Goal: Task Accomplishment & Management: Complete application form

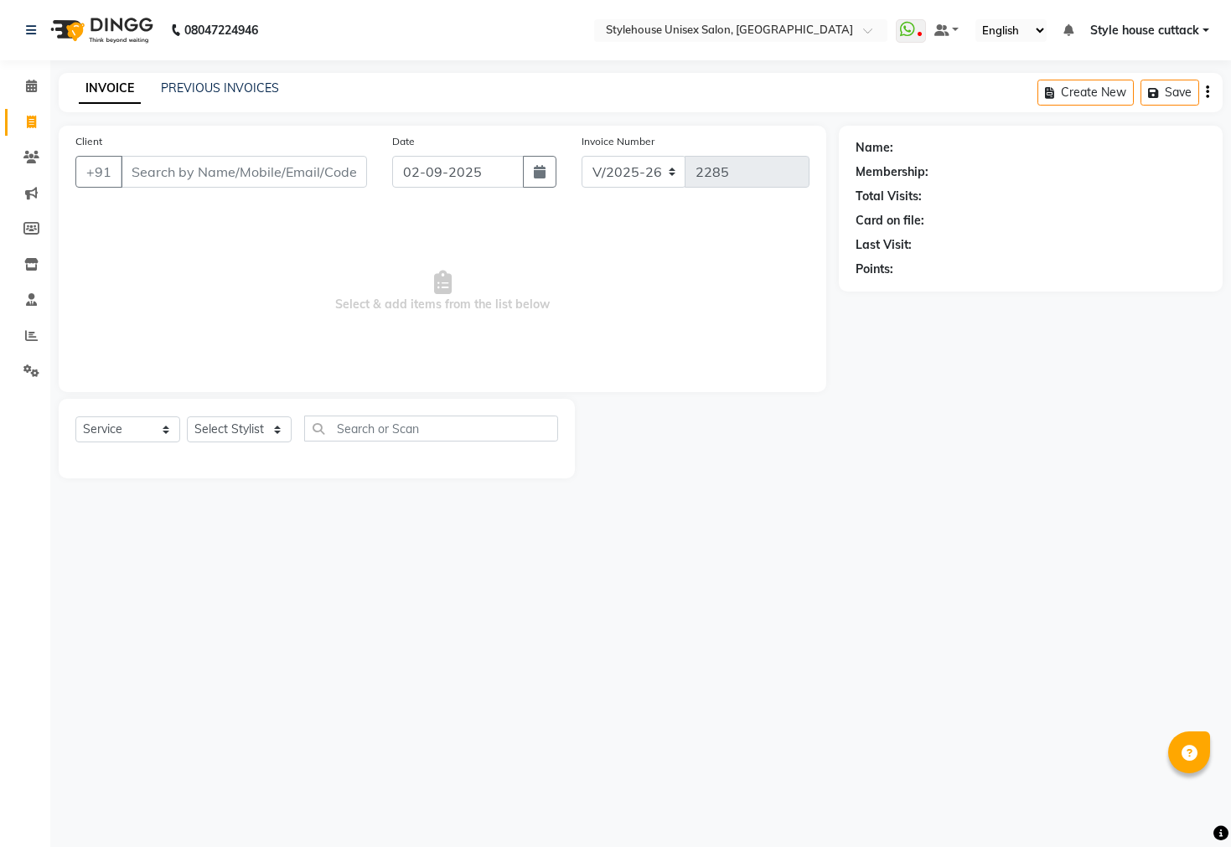
select select "4222"
select select "service"
select select "26078"
click at [187, 417] on select "Select Stylist Bharati [PERSON_NAME] [PERSON_NAME] [PERSON_NAME] LIPI [PERSON_N…" at bounding box center [239, 429] width 105 height 26
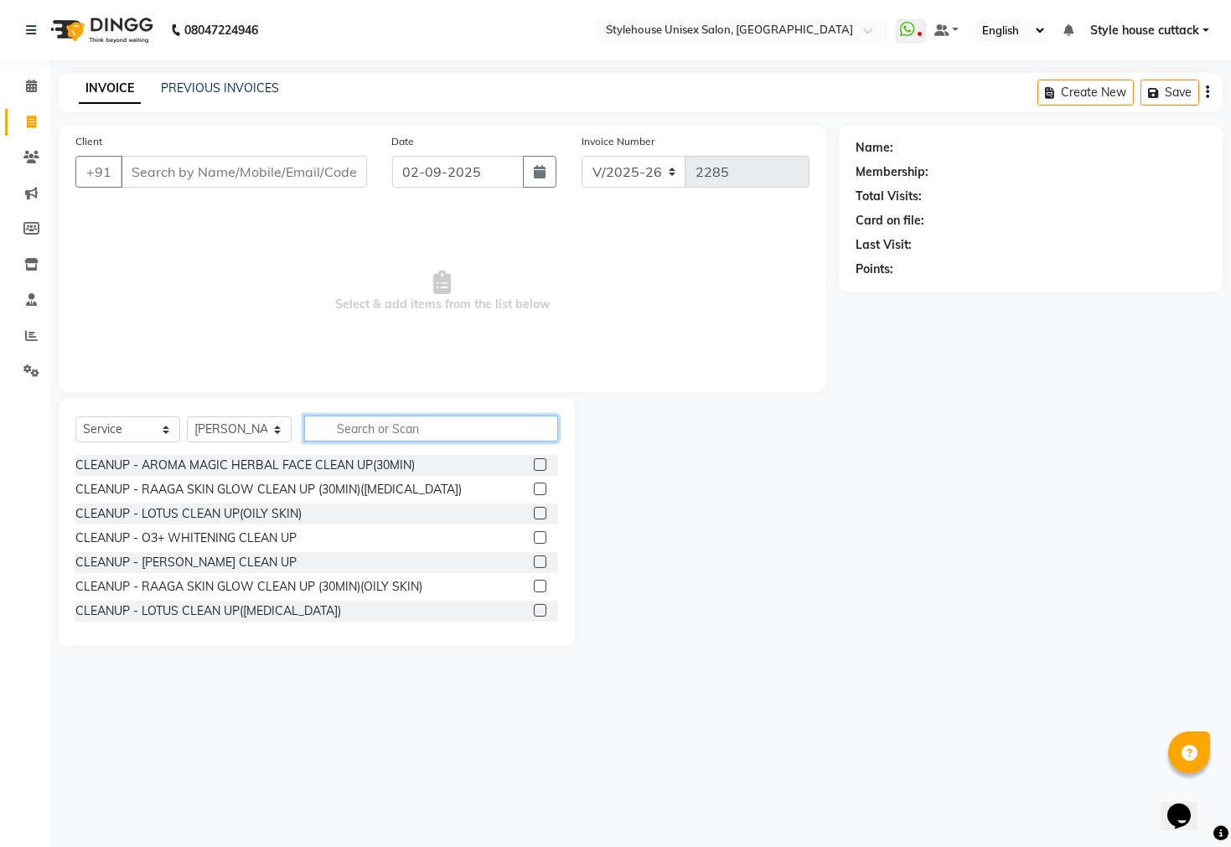
click at [339, 432] on input "text" at bounding box center [431, 429] width 254 height 26
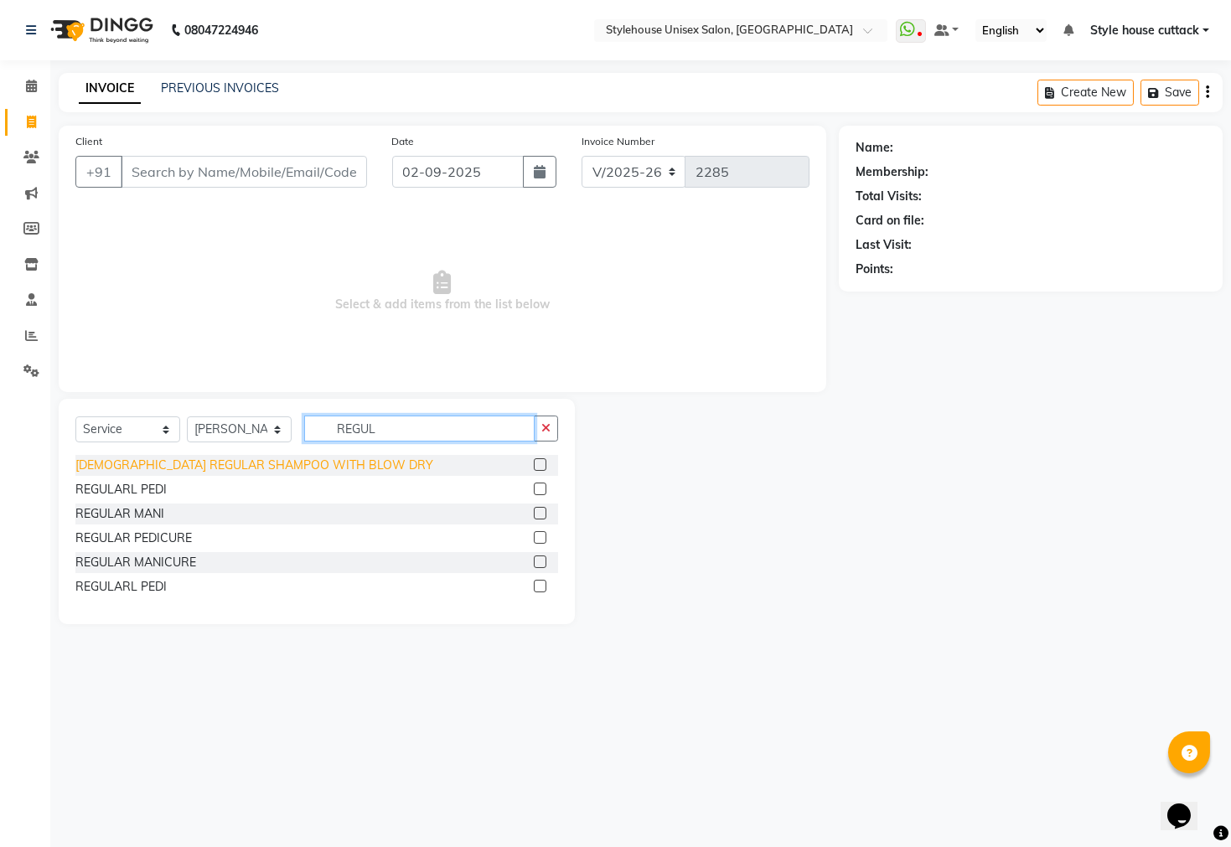
type input "REGUL"
click at [201, 466] on div "LADIES REGULAR SHAMPOO WITH BLOW DRY" at bounding box center [254, 466] width 358 height 18
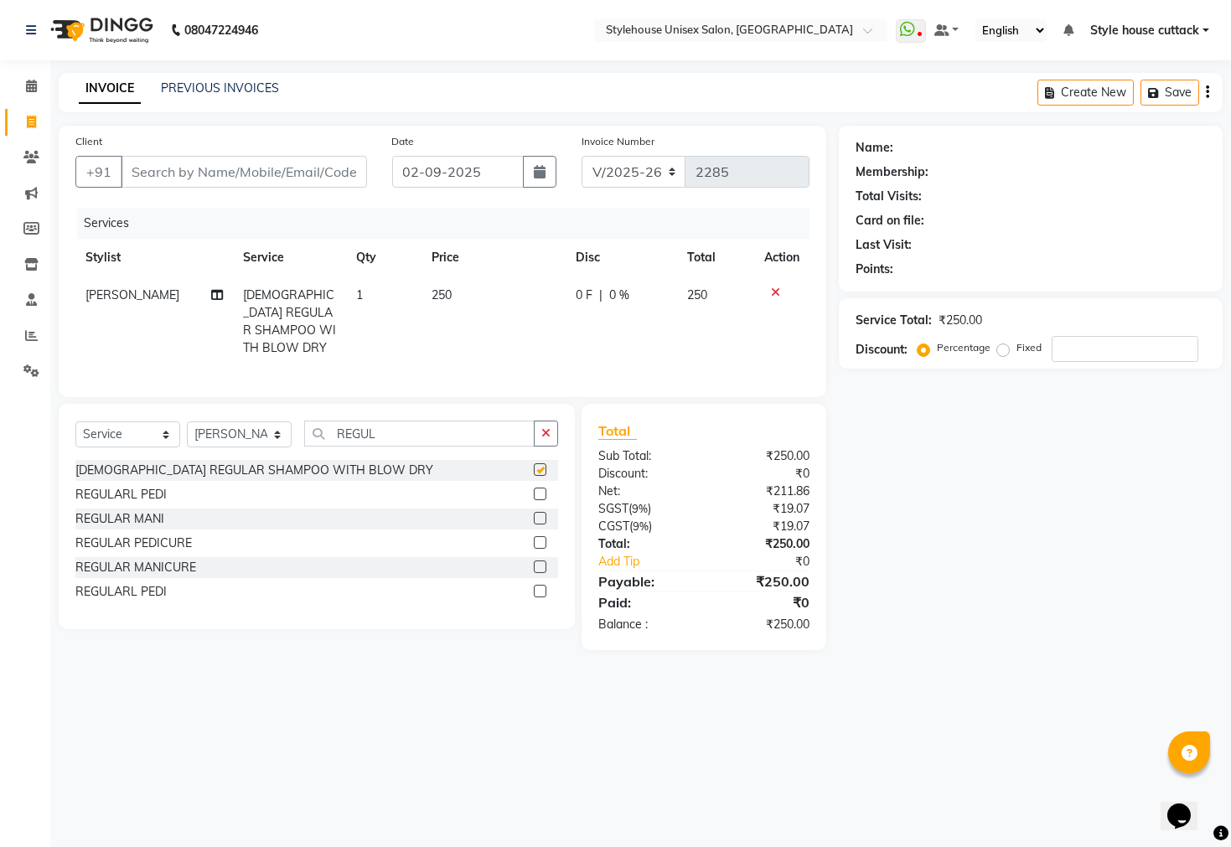
checkbox input "false"
click at [449, 291] on td "250" at bounding box center [494, 322] width 144 height 91
select select "26078"
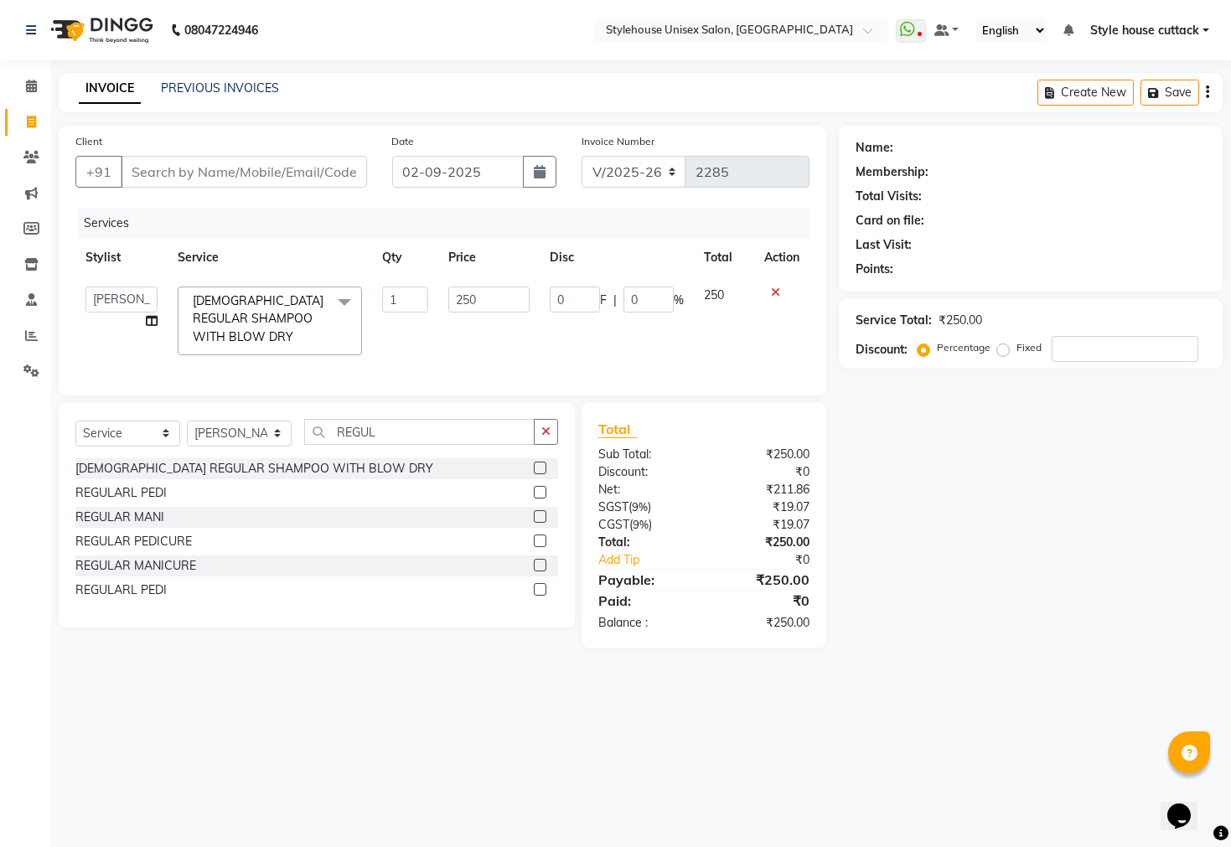
click at [537, 296] on td "250" at bounding box center [489, 321] width 102 height 89
click at [494, 288] on input "250" at bounding box center [489, 300] width 82 height 26
type input "2"
type input "350"
click at [508, 45] on nav "08047224946 Select Location × Stylehouse Unisex Salon, Old Lic Colony WhatsApp …" at bounding box center [615, 30] width 1231 height 60
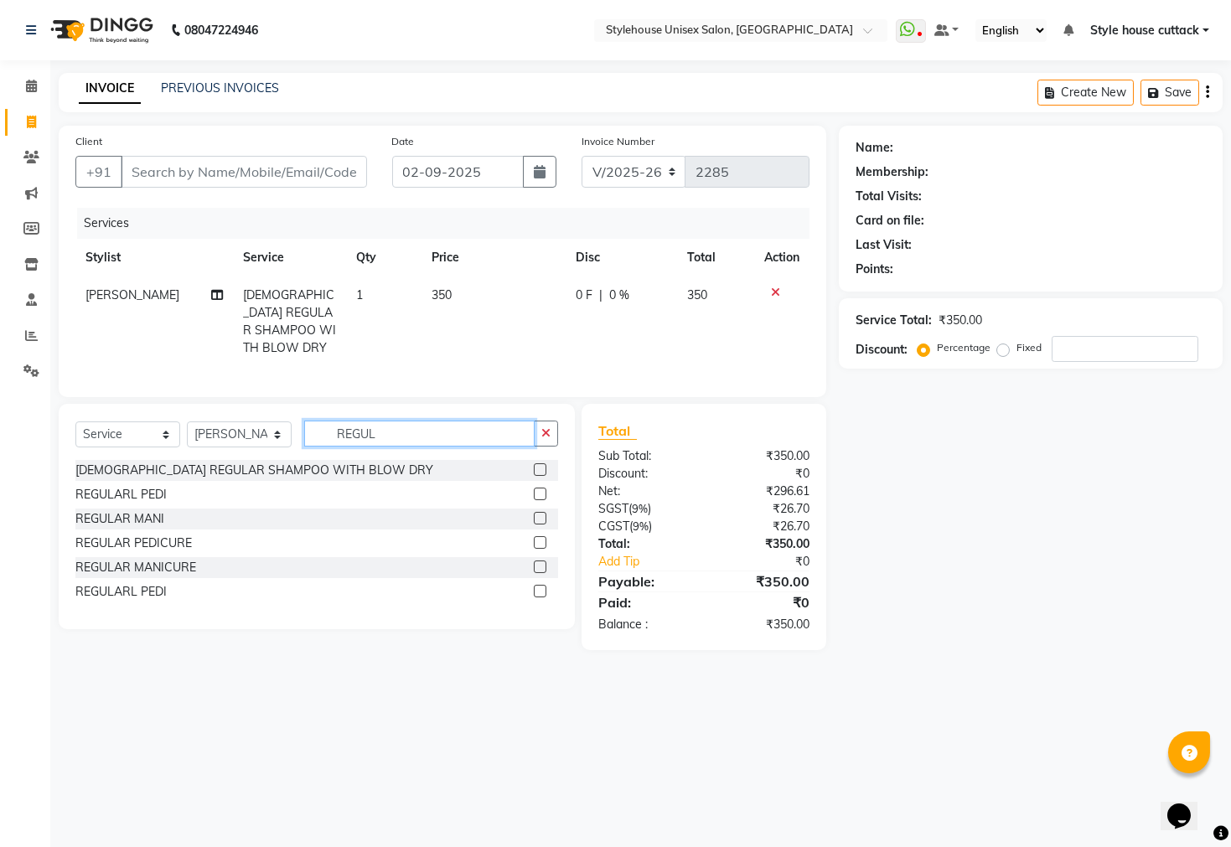
click at [402, 442] on input "REGUL" at bounding box center [419, 434] width 230 height 26
type input "R"
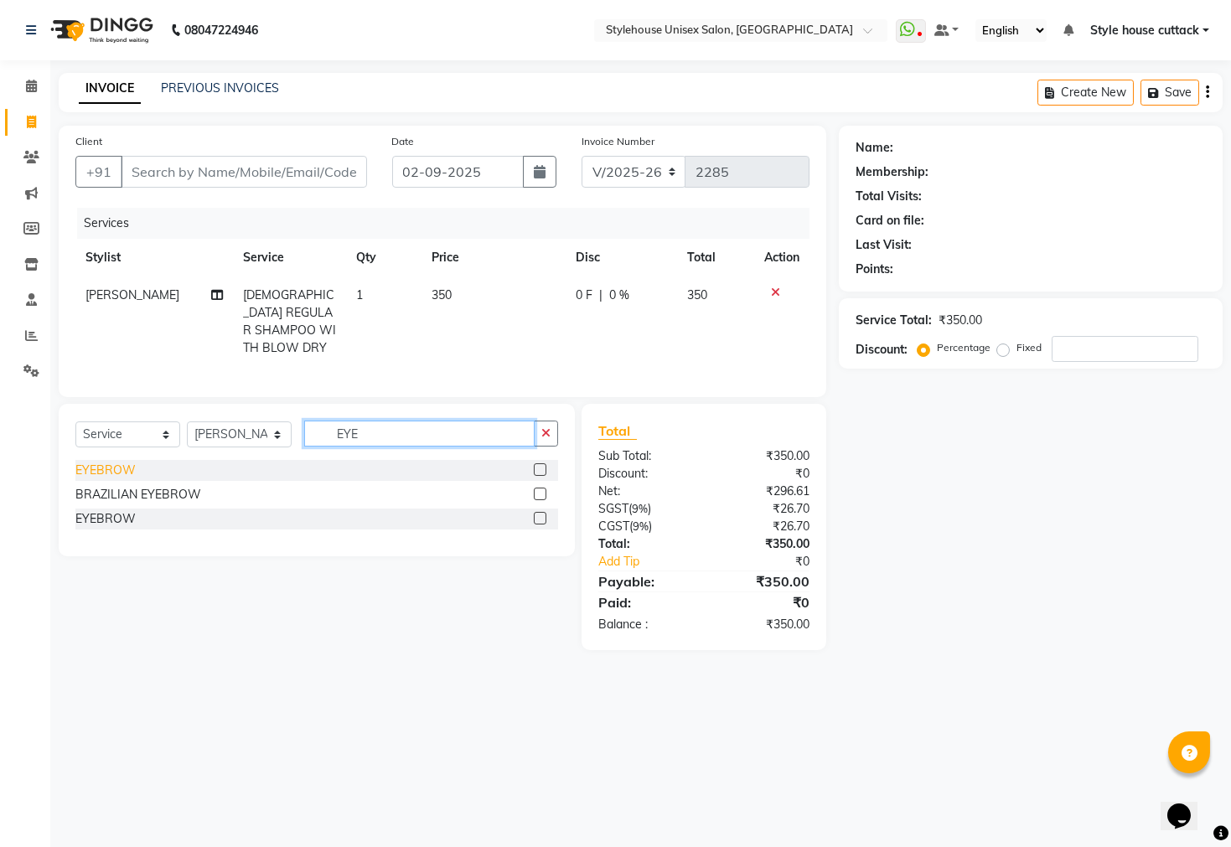
type input "EYE"
click at [114, 464] on div "EYEBROW" at bounding box center [105, 471] width 60 height 18
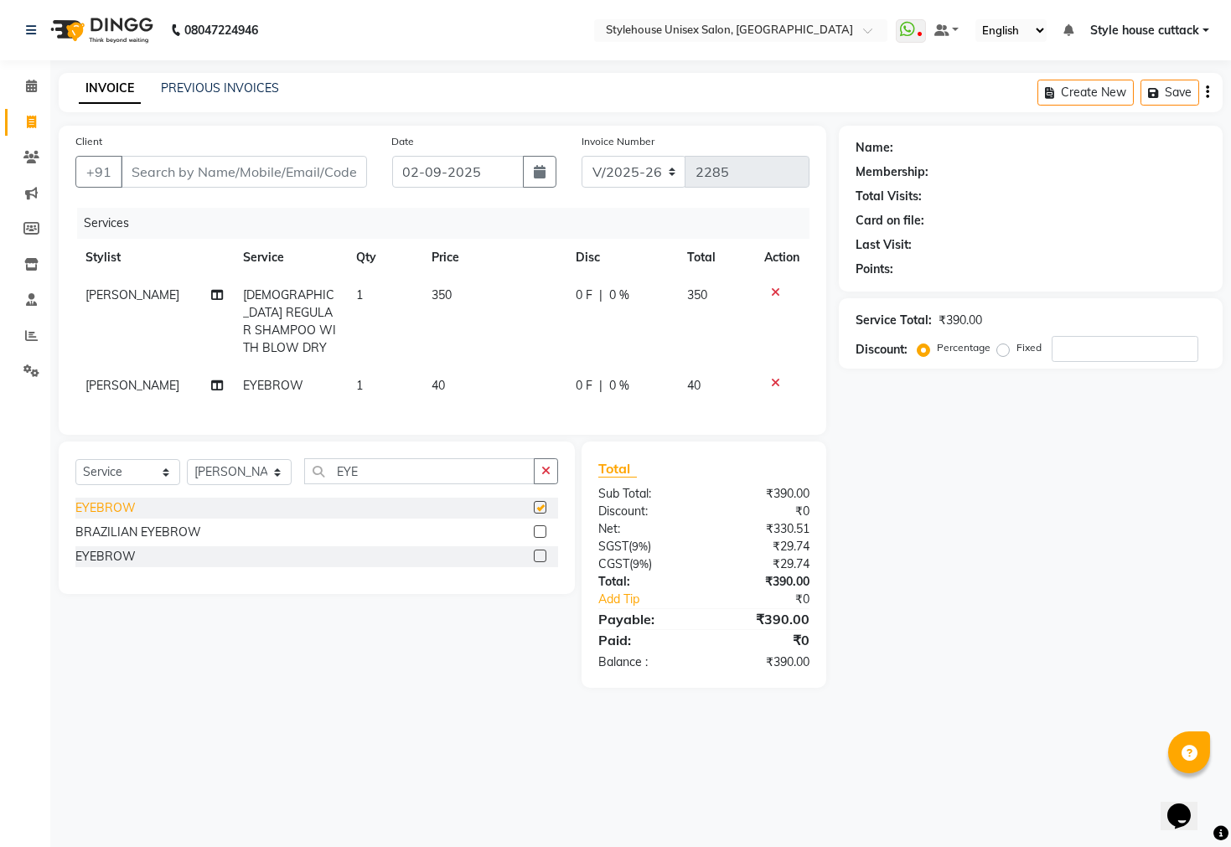
checkbox input "false"
click at [231, 172] on input "Client" at bounding box center [244, 172] width 246 height 32
click at [371, 473] on input "EYE" at bounding box center [419, 471] width 230 height 26
type input "E"
type input "UPP"
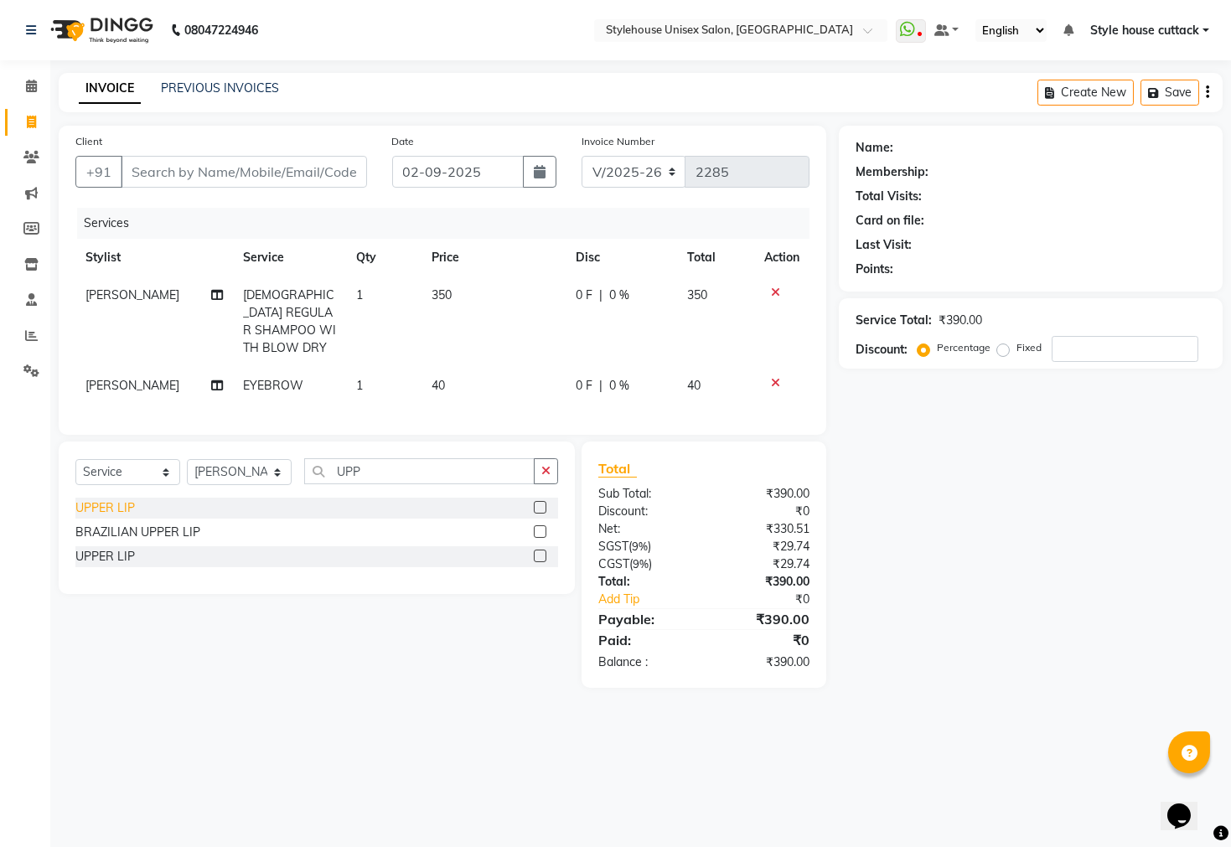
click at [110, 506] on div "UPPER LIP" at bounding box center [104, 508] width 59 height 18
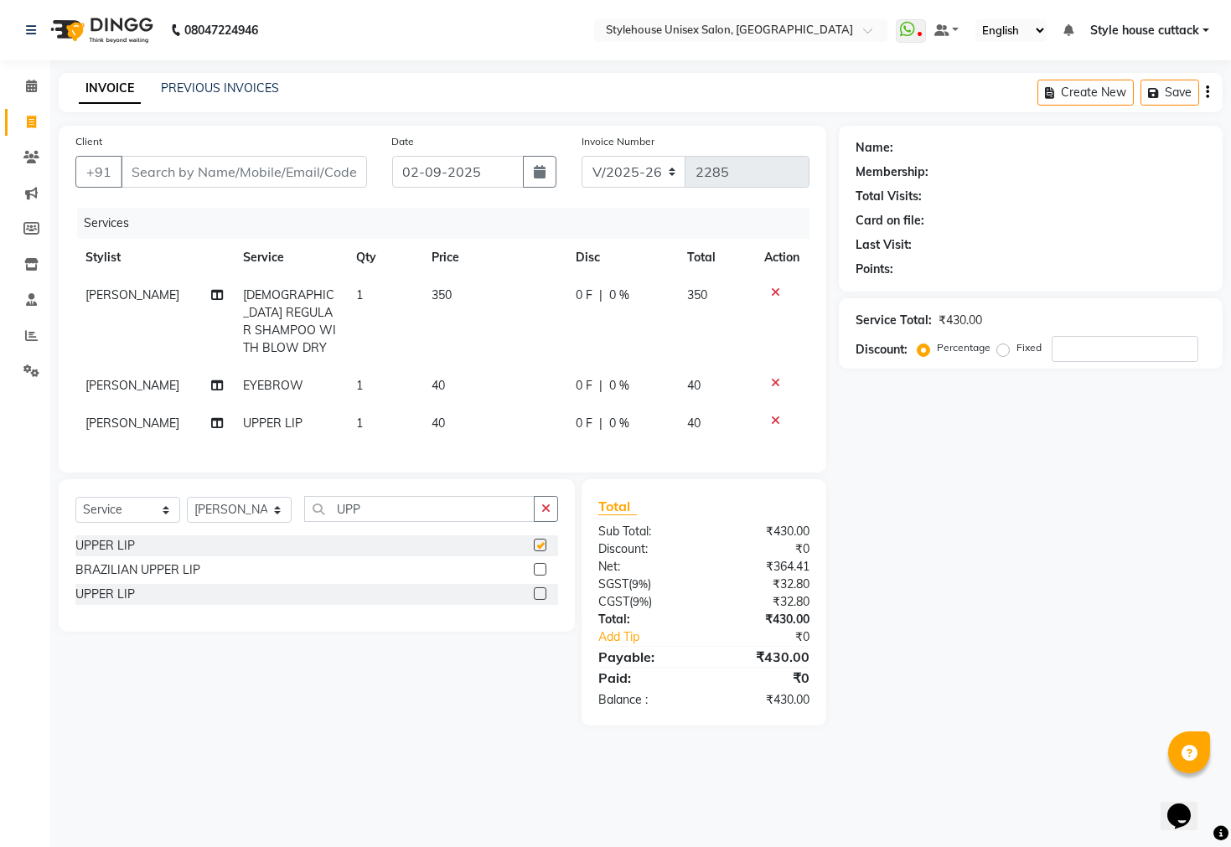
checkbox input "false"
click at [397, 512] on input "UPP" at bounding box center [419, 509] width 230 height 26
type input "U"
type input "FOR"
click at [103, 530] on div "Select Service Product Membership Package Voucher Prepaid Gift Card Select Styl…" at bounding box center [316, 515] width 483 height 39
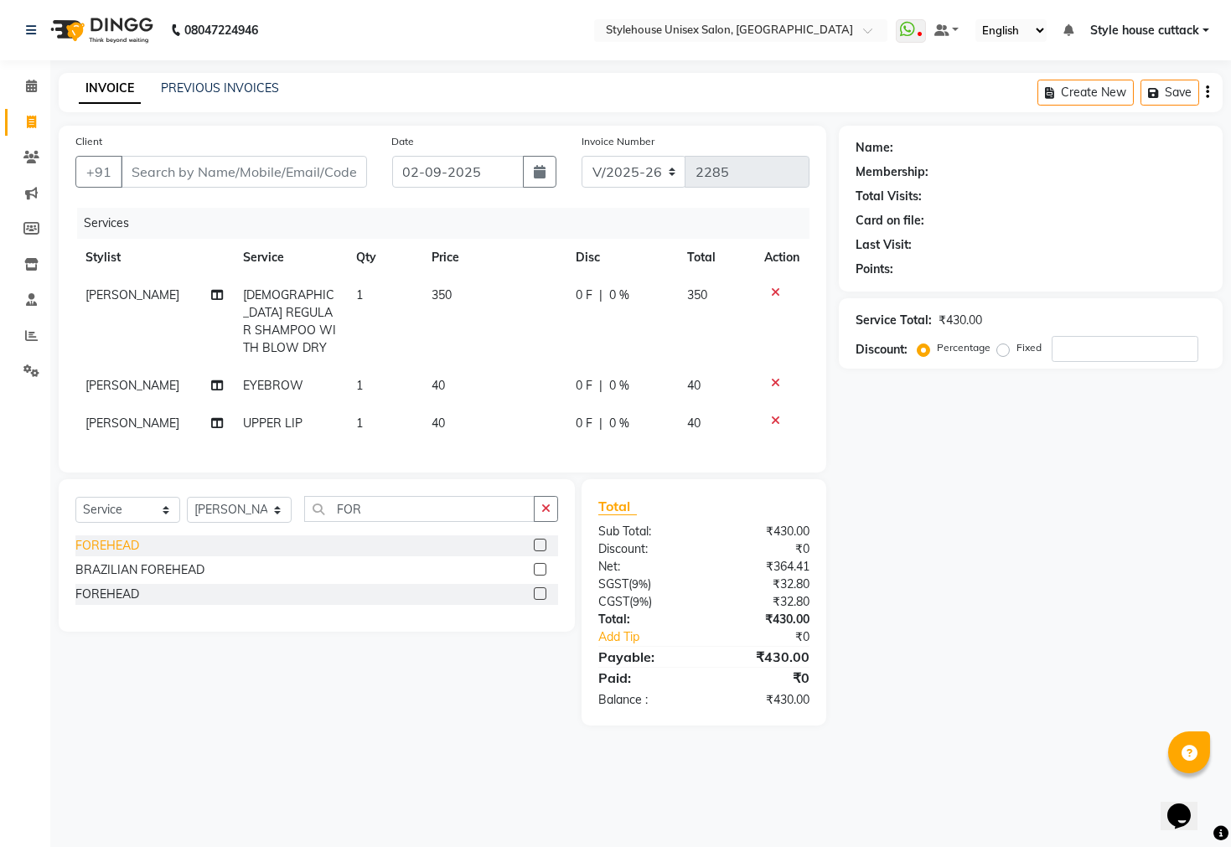
click at [106, 540] on div "FOREHEAD" at bounding box center [107, 546] width 64 height 18
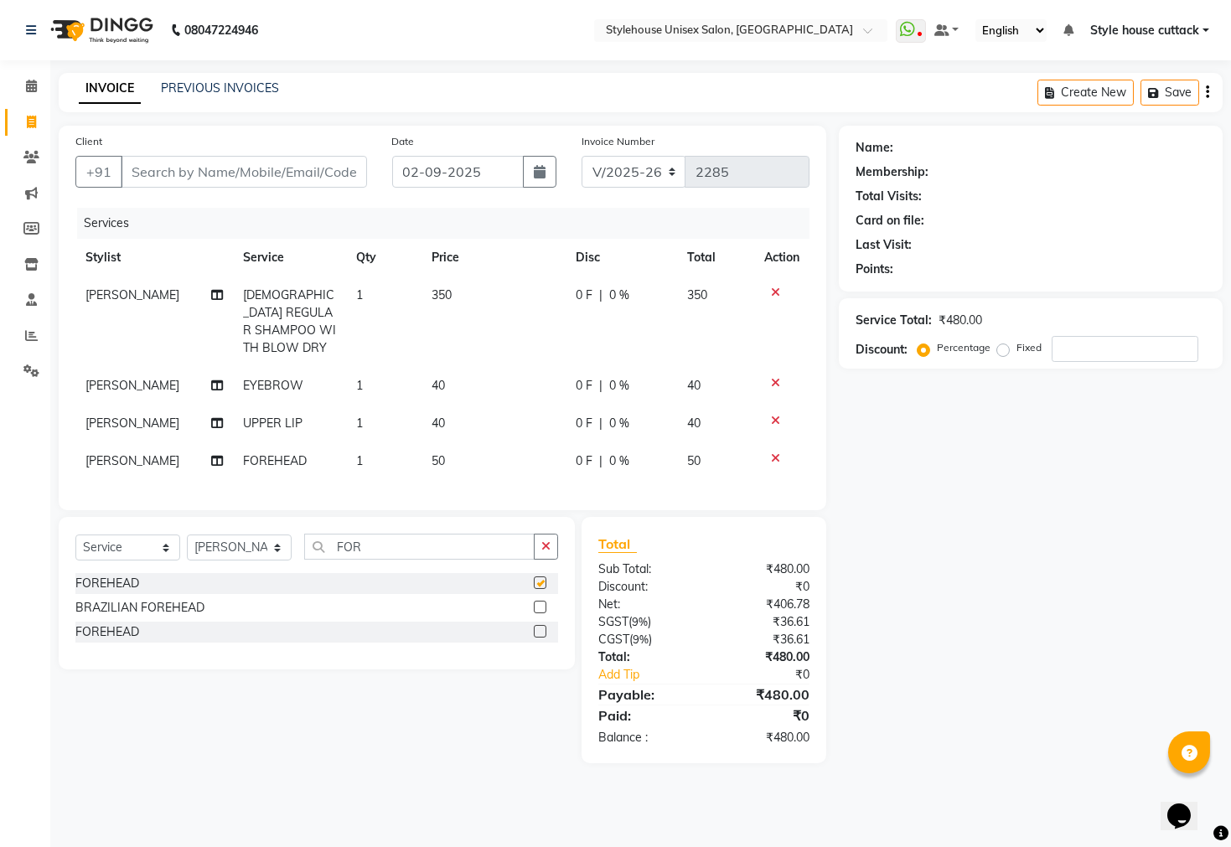
checkbox input "false"
click at [173, 173] on input "Client" at bounding box center [244, 172] width 246 height 32
type input "6"
type input "0"
type input "6371664282"
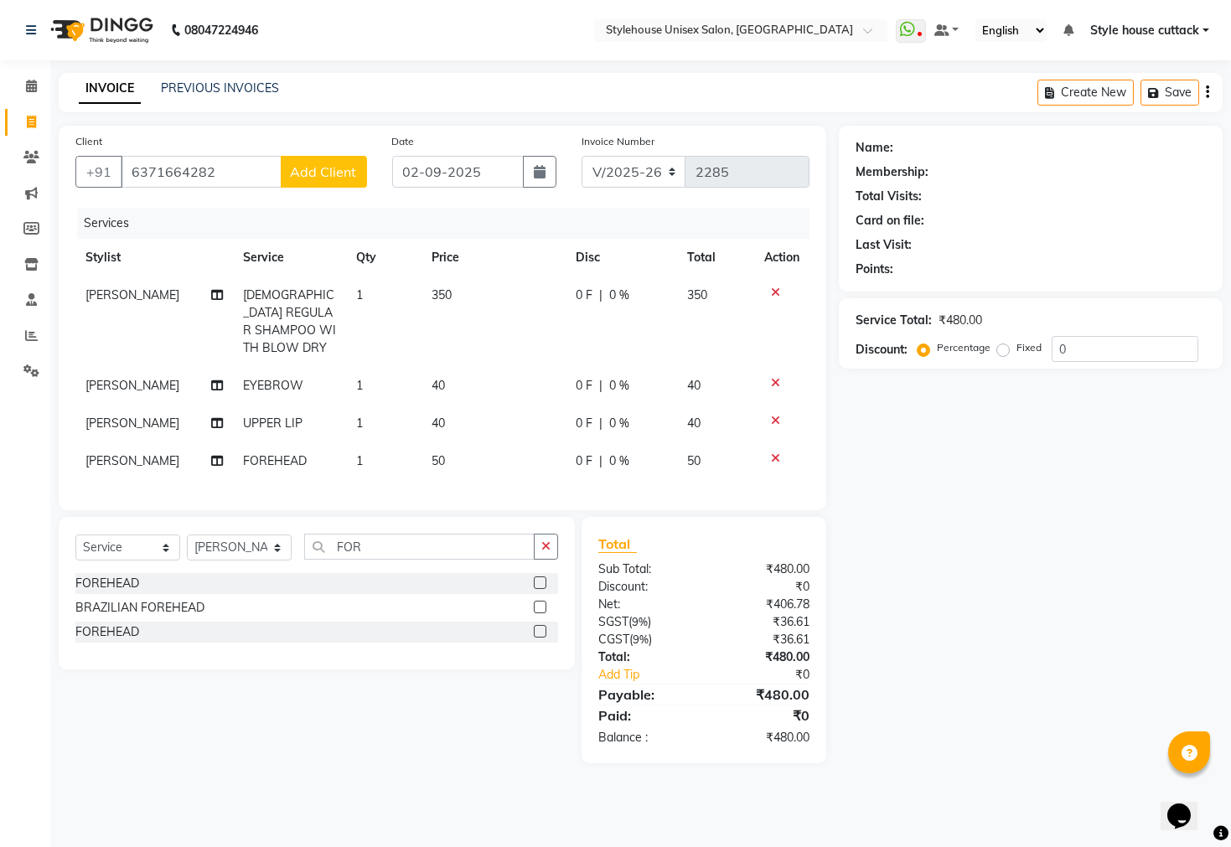
click at [317, 180] on button "Add Client" at bounding box center [324, 172] width 86 height 32
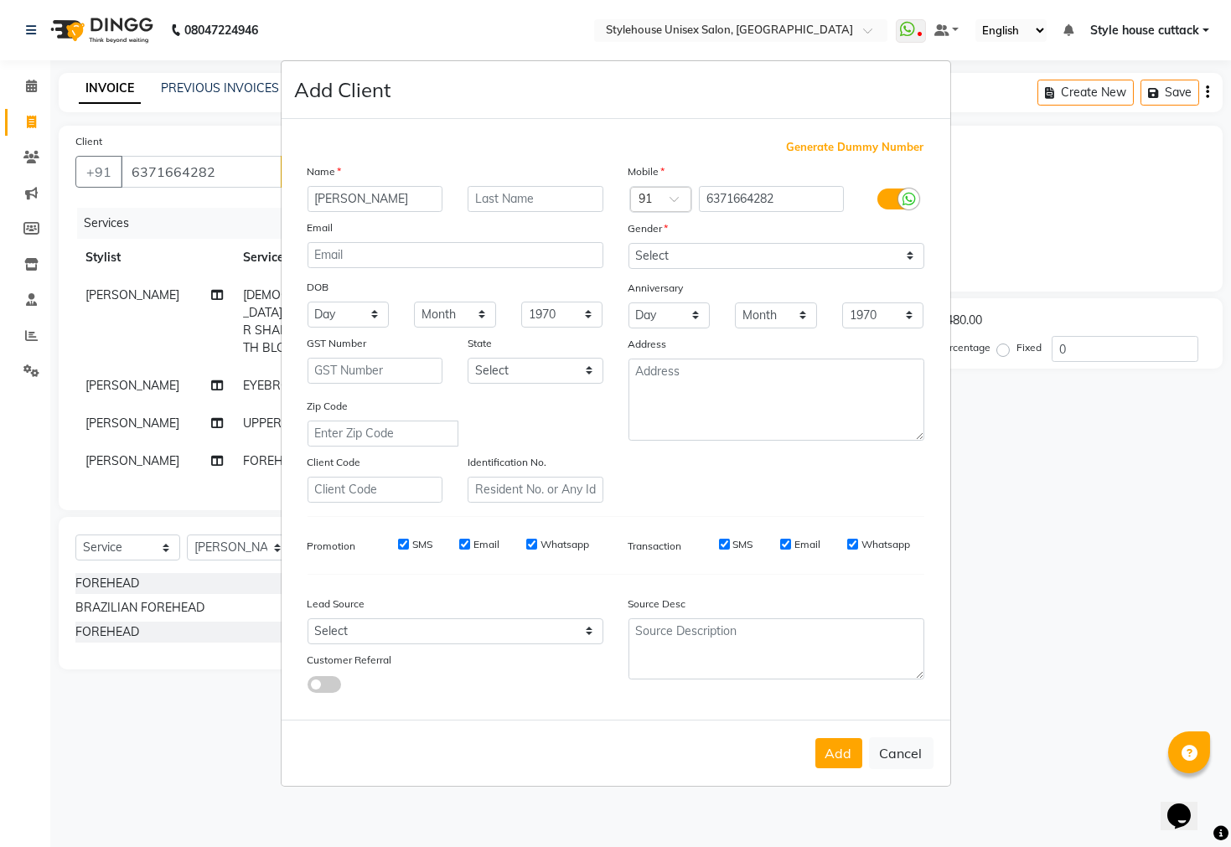
type input "SUBHASINI"
click at [908, 256] on select "Select Male Female Other Prefer Not To Say" at bounding box center [776, 256] width 296 height 26
select select "female"
click at [628, 243] on select "Select Male Female Other Prefer Not To Say" at bounding box center [776, 256] width 296 height 26
click at [834, 741] on button "Add" at bounding box center [838, 753] width 47 height 30
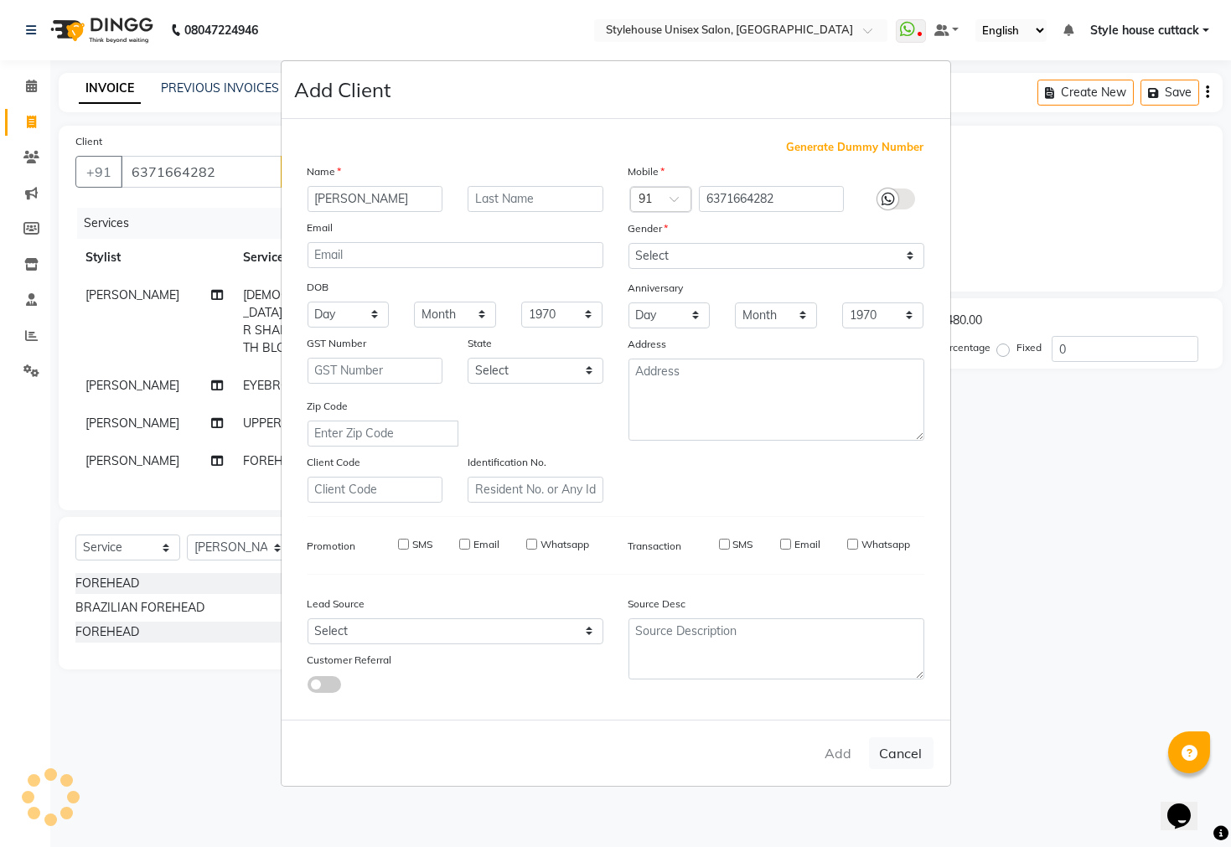
select select
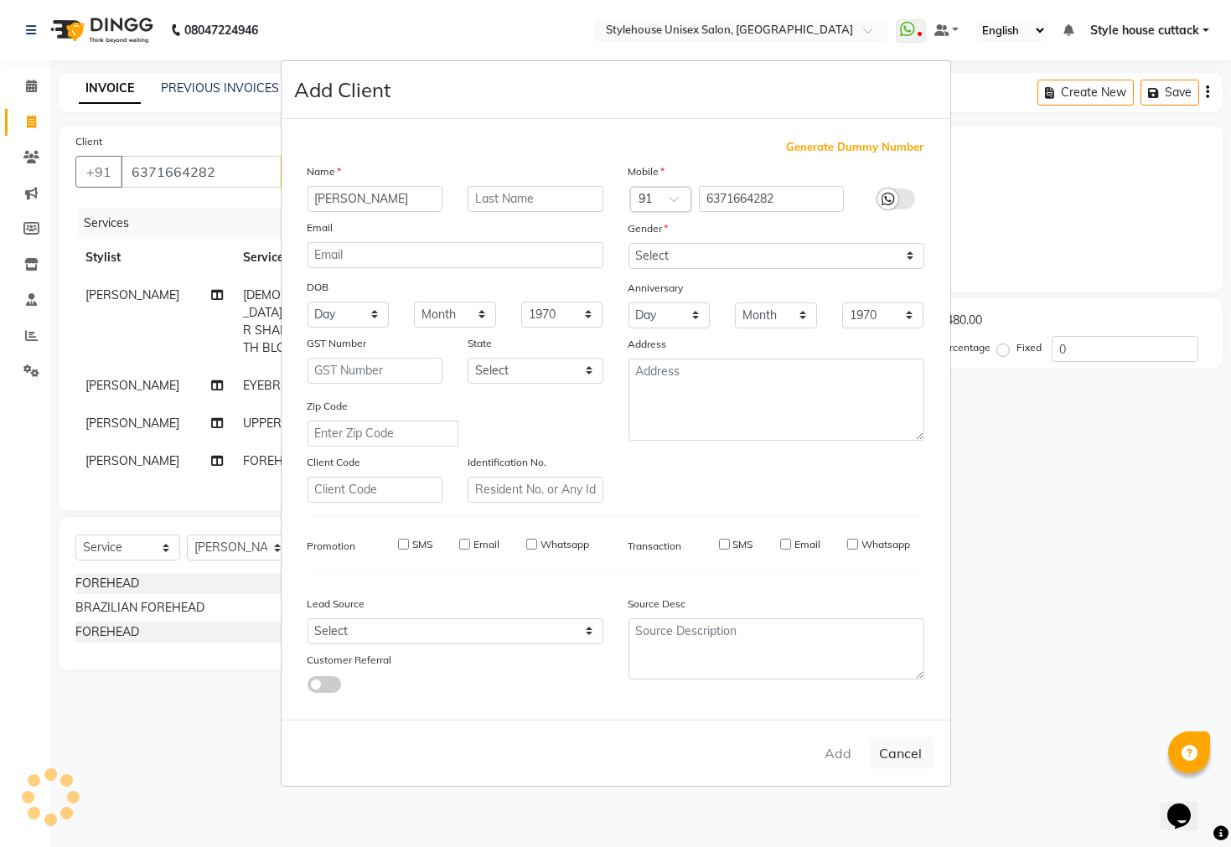
select select
checkbox input "false"
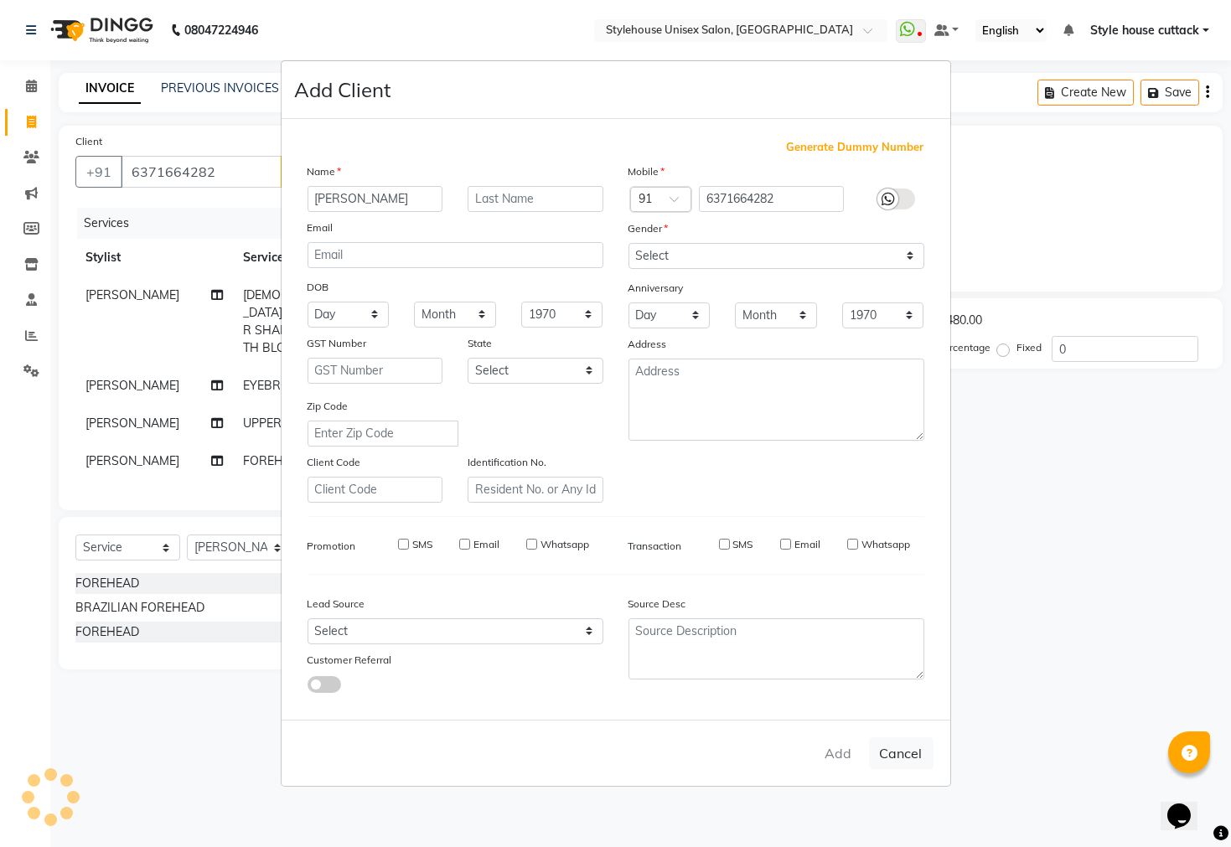
checkbox input "false"
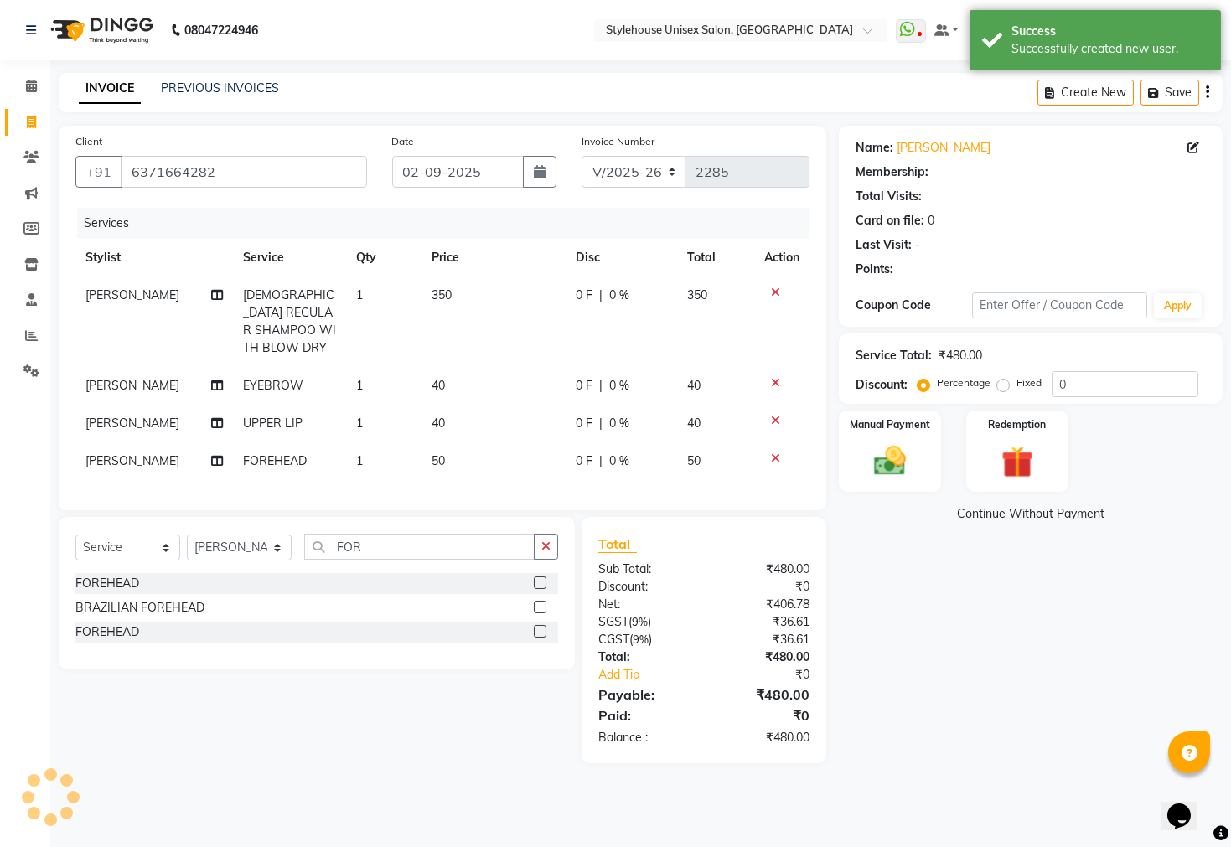
select select "1: Object"
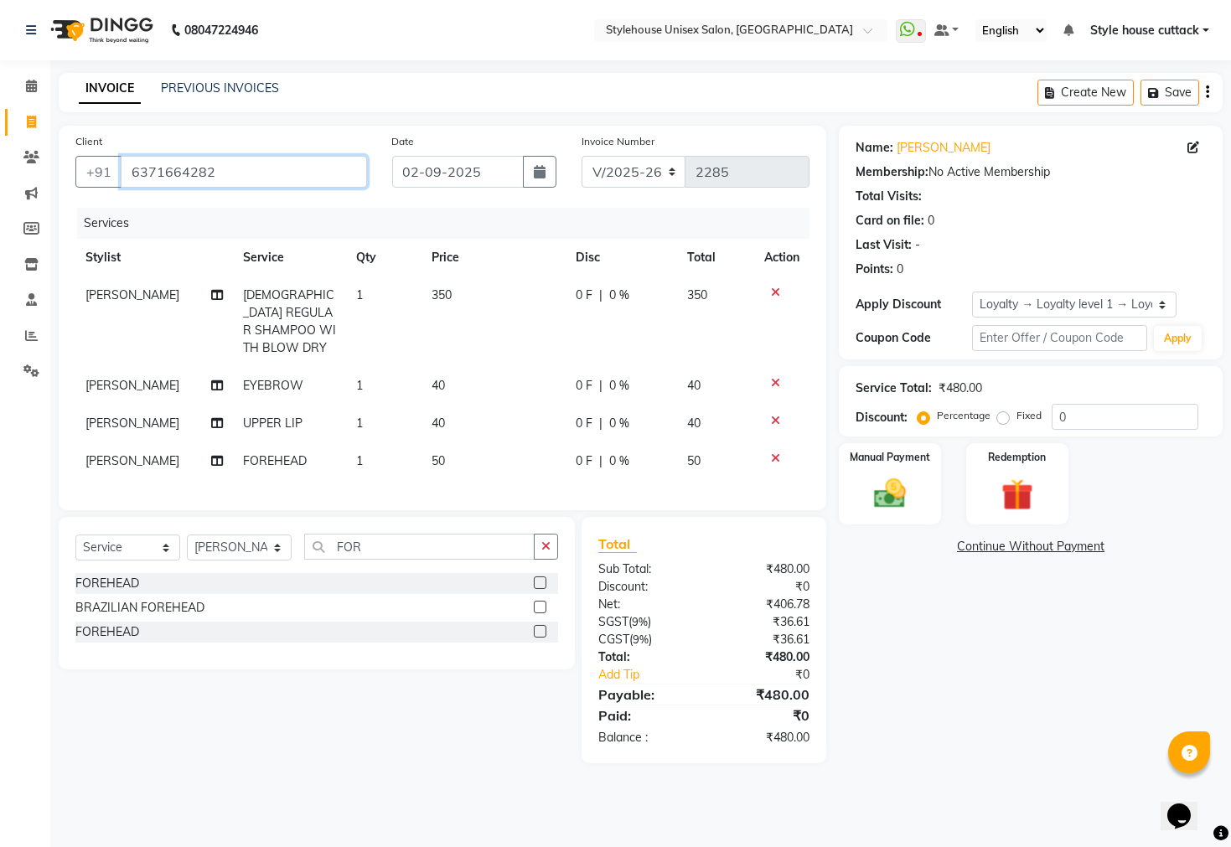
drag, startPoint x: 126, startPoint y: 173, endPoint x: 246, endPoint y: 176, distance: 120.7
click at [246, 176] on input "6371664282" at bounding box center [244, 172] width 246 height 32
click at [225, 173] on input "6371664282" at bounding box center [244, 172] width 246 height 32
click at [456, 295] on td "350" at bounding box center [494, 322] width 144 height 91
select select "26078"
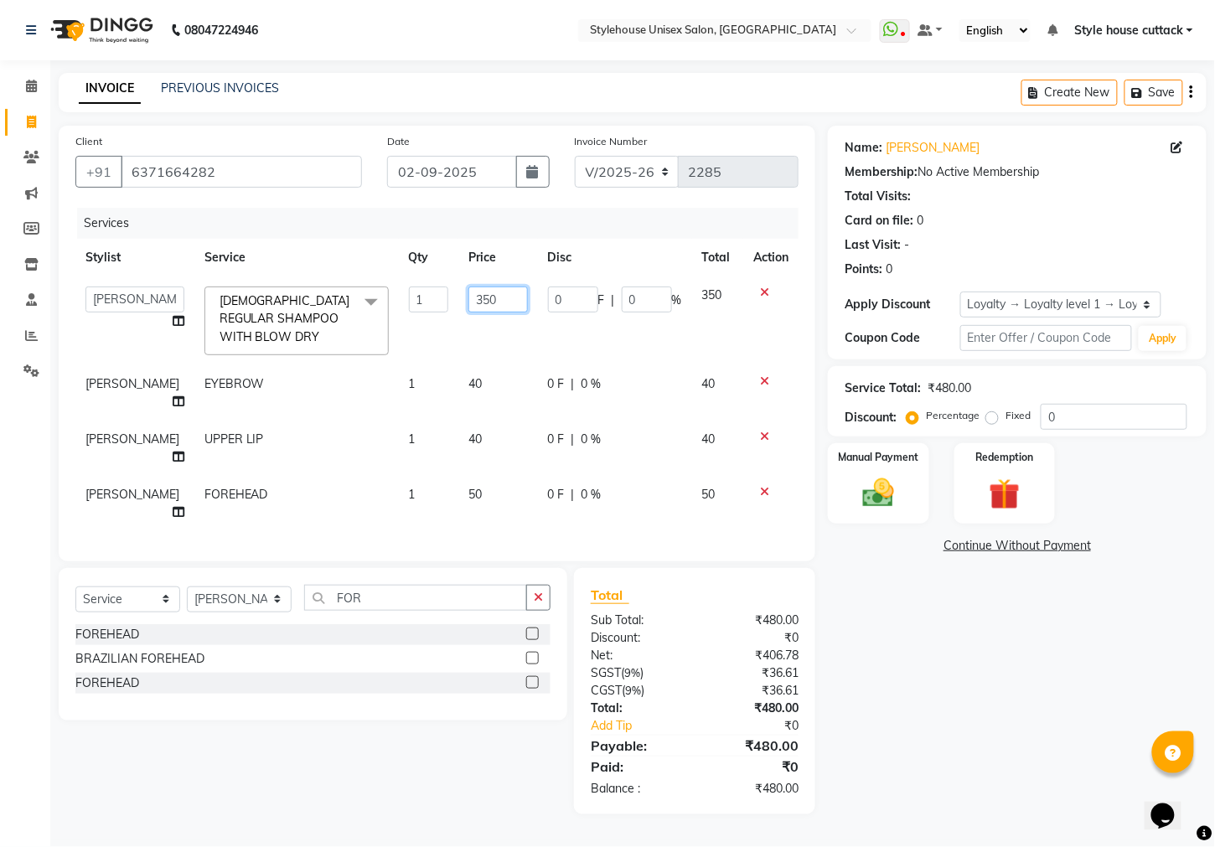
click at [488, 304] on input "350" at bounding box center [497, 300] width 59 height 26
type input "300"
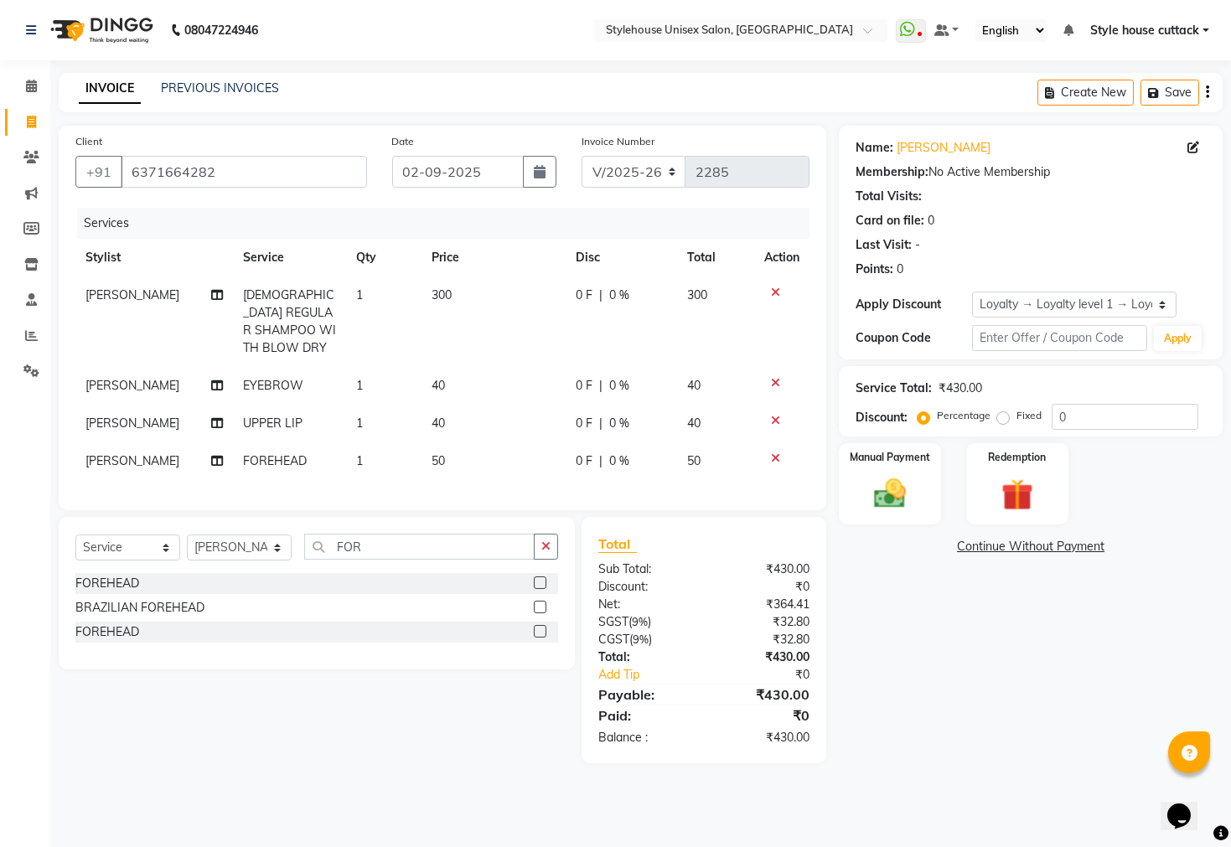
click at [1022, 677] on div "Name: Subhasini Membership: No Active Membership Total Visits: Card on file: 0 …" at bounding box center [1037, 445] width 396 height 638
click at [882, 512] on img at bounding box center [890, 494] width 54 height 38
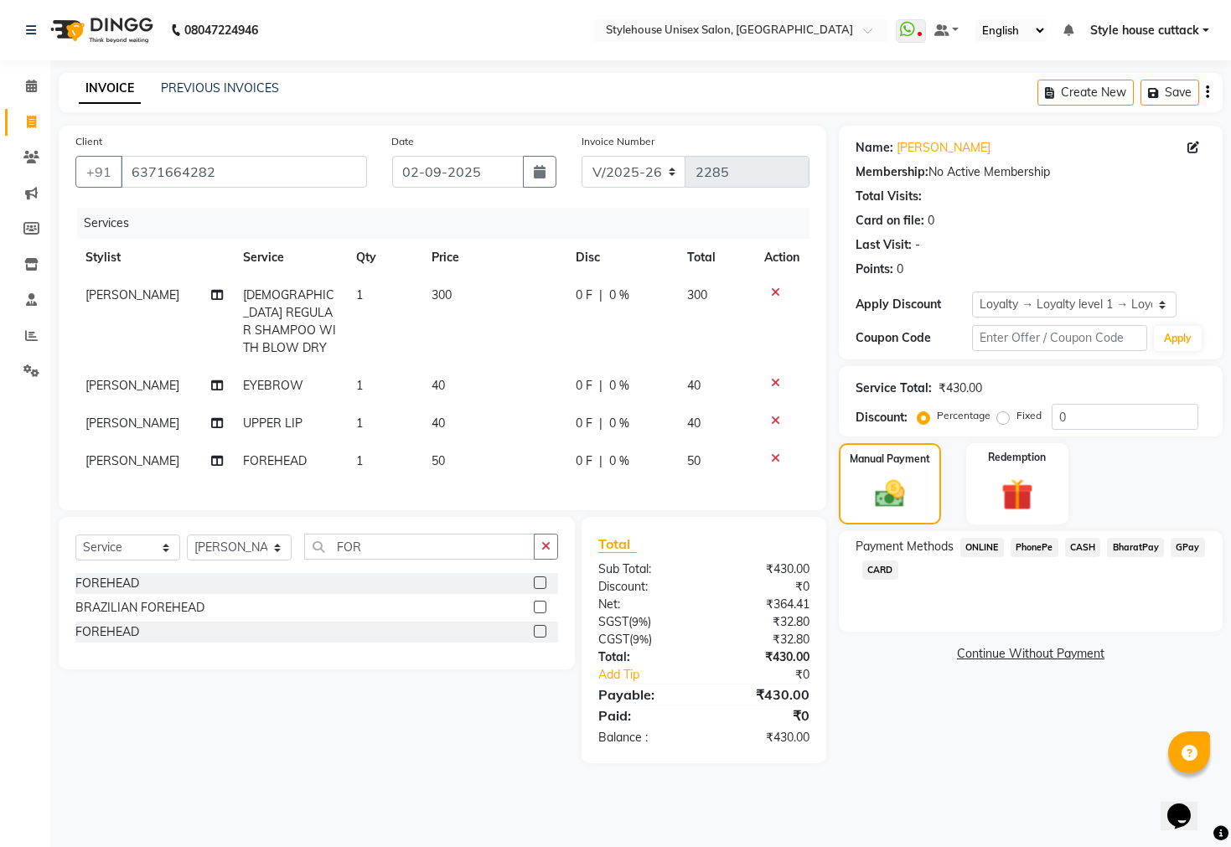
click at [1030, 557] on span "PhonePe" at bounding box center [1035, 547] width 48 height 19
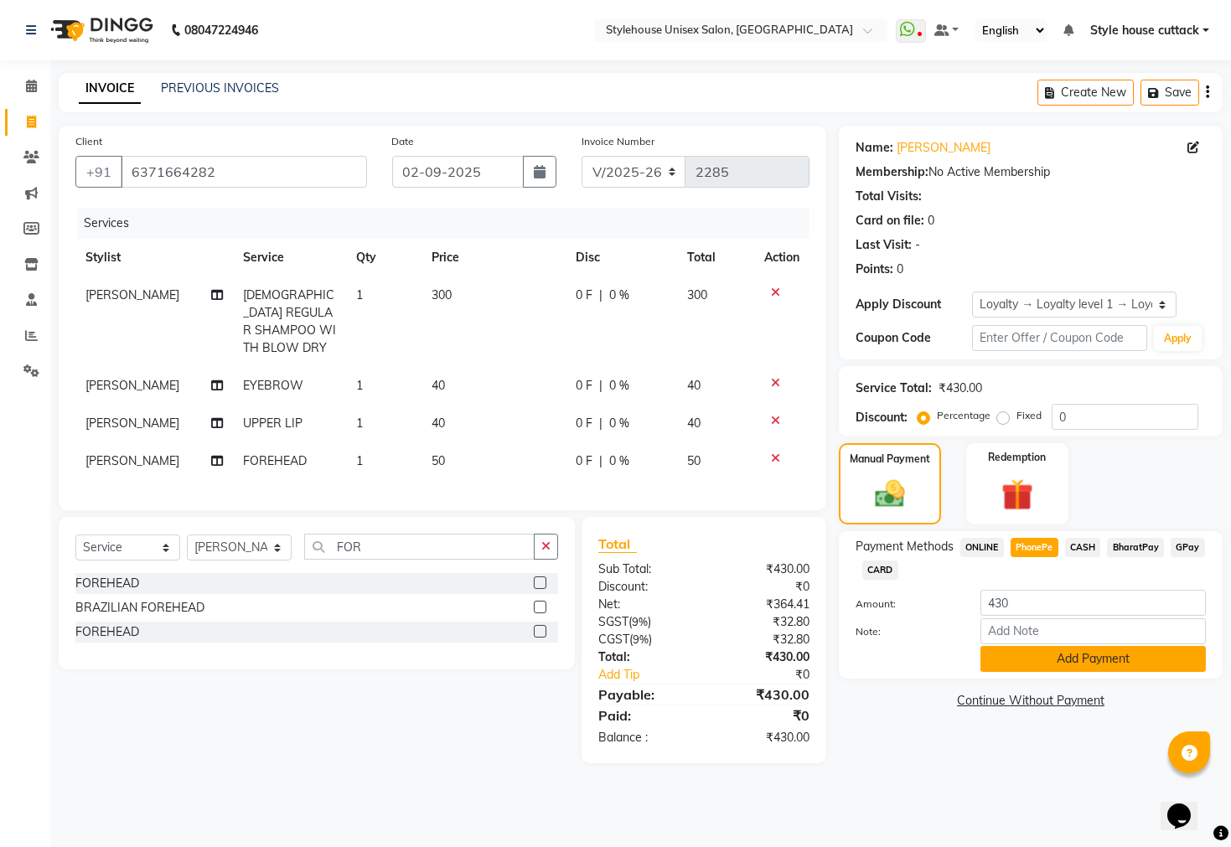
click at [1092, 672] on button "Add Payment" at bounding box center [1092, 659] width 225 height 26
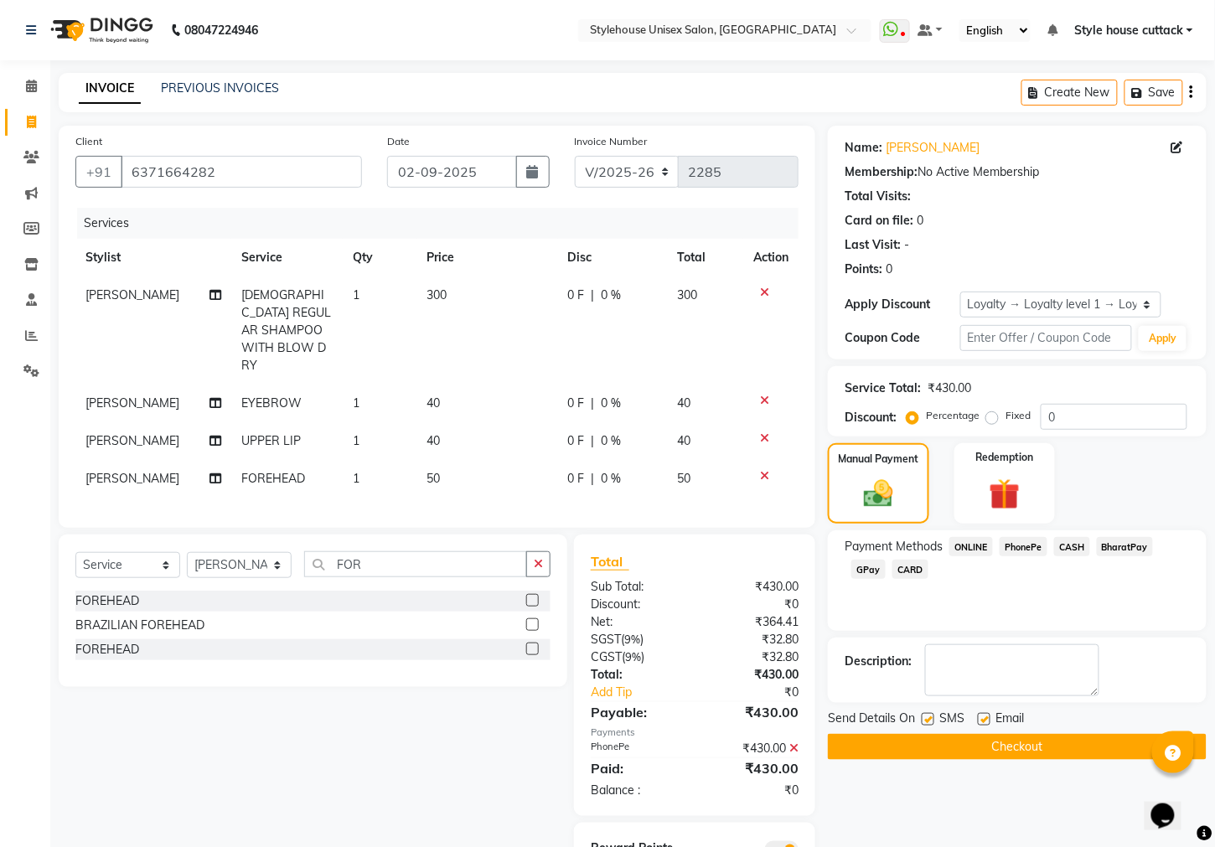
click at [1011, 760] on button "Checkout" at bounding box center [1017, 747] width 379 height 26
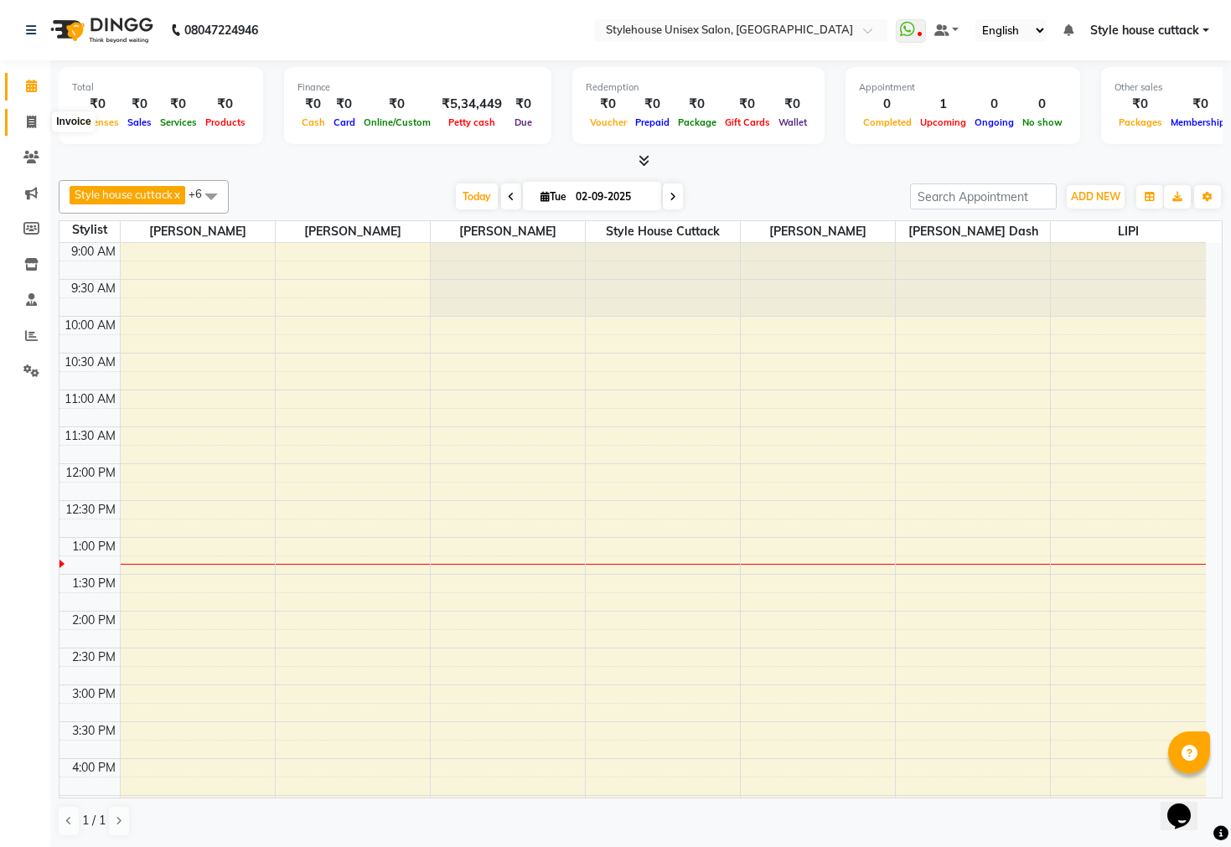
click at [24, 122] on span at bounding box center [31, 122] width 29 height 19
select select "service"
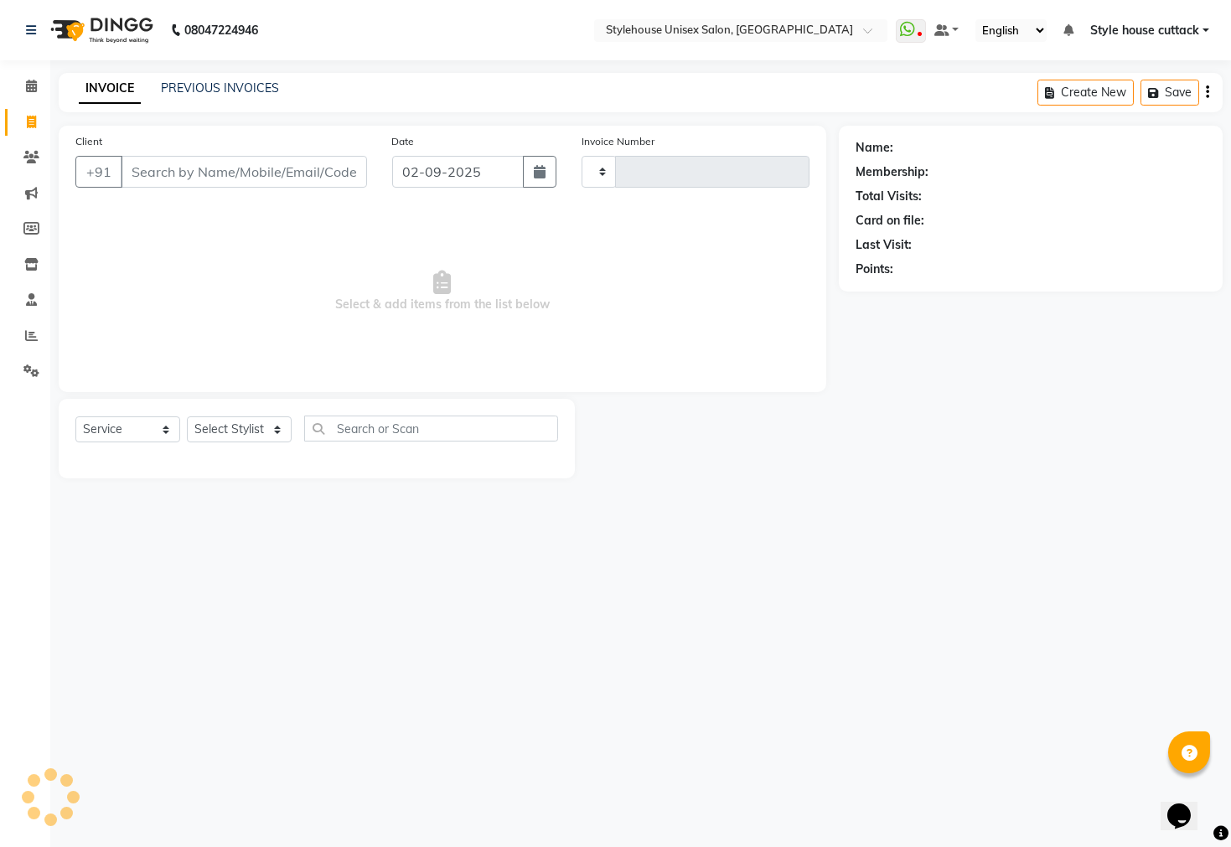
type input "2285"
select select "4222"
click at [200, 88] on link "PREVIOUS INVOICES" at bounding box center [220, 87] width 118 height 15
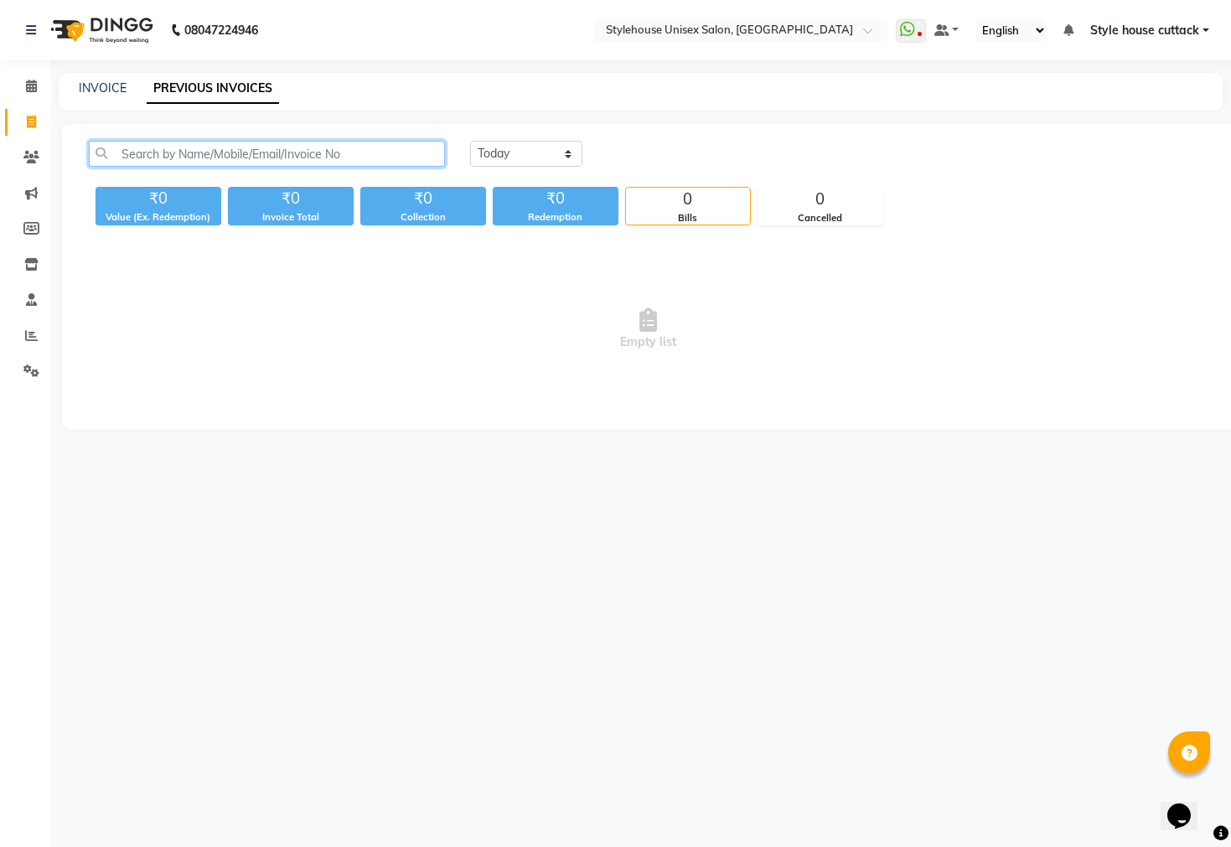
click at [178, 146] on input "text" at bounding box center [267, 154] width 356 height 26
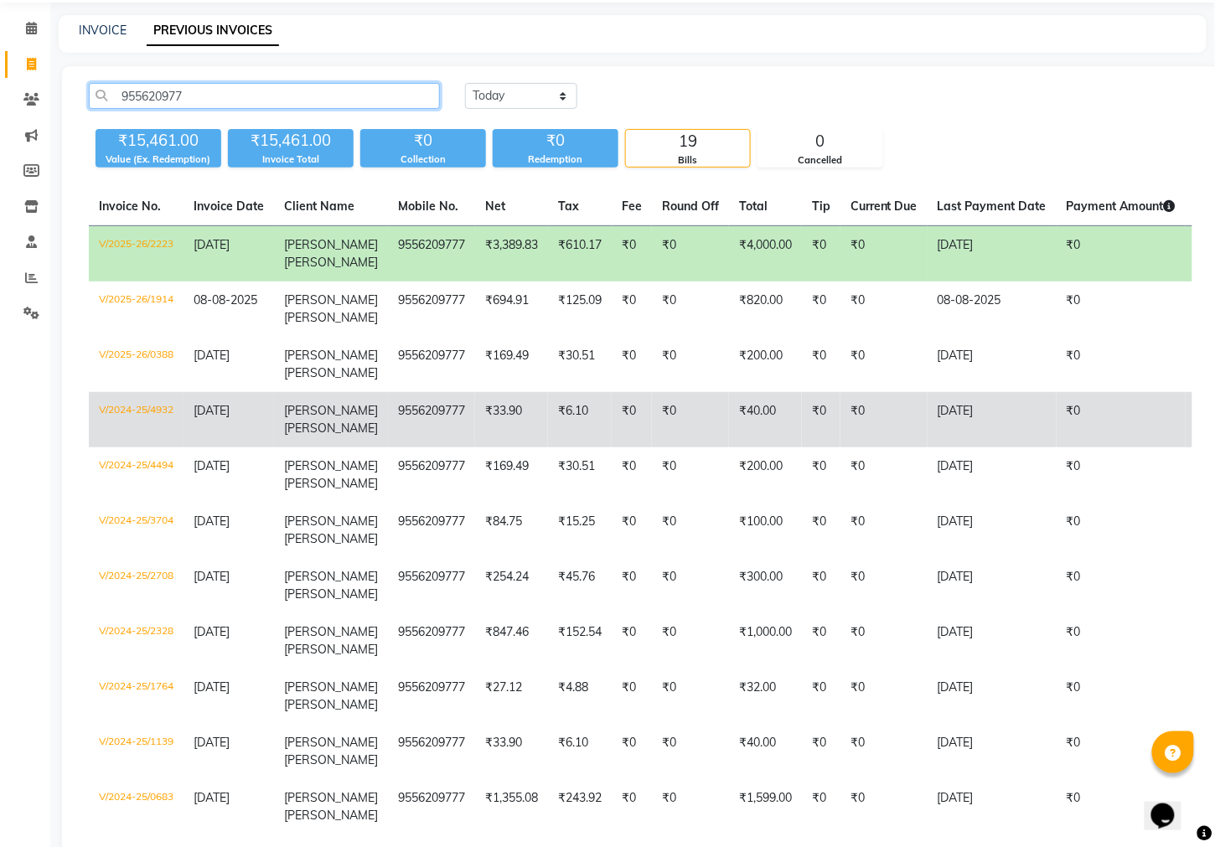
scroll to position [104, 0]
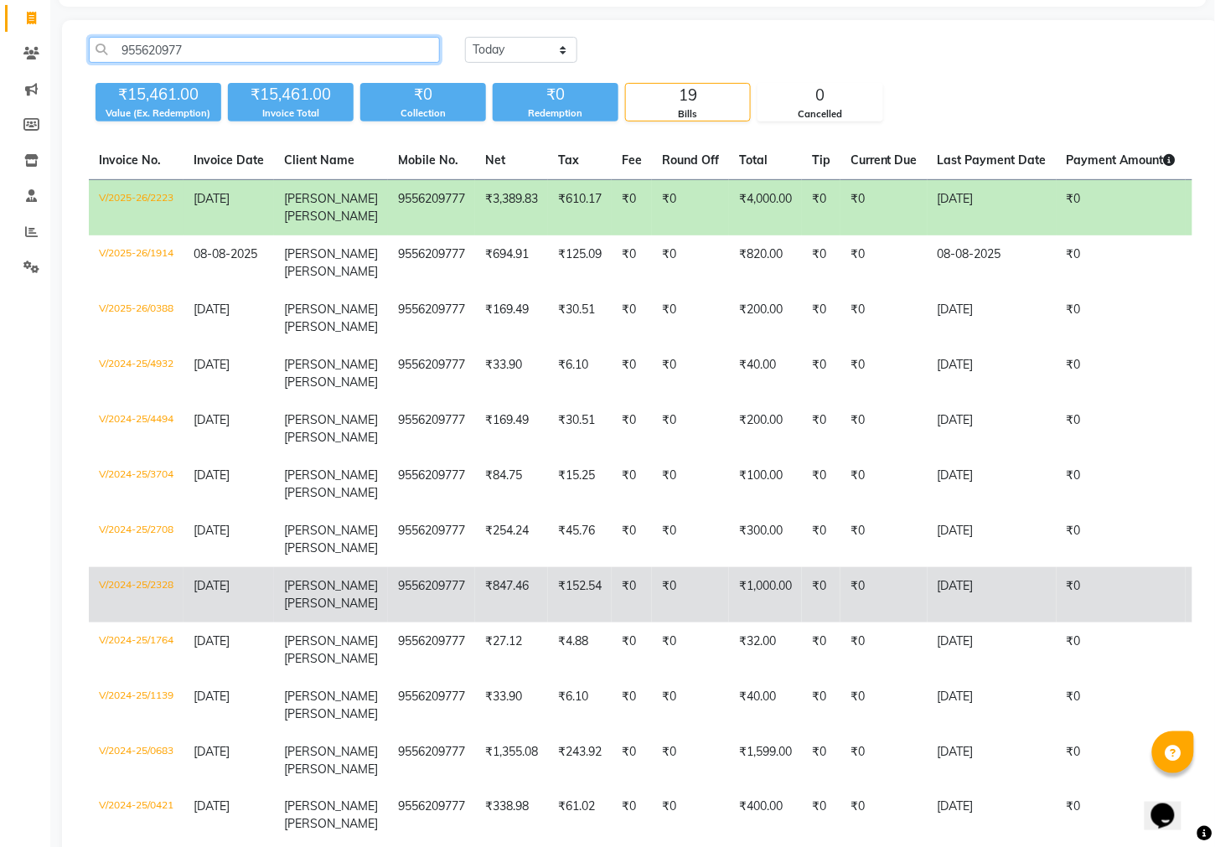
type input "955620977"
click at [652, 591] on td "₹0" at bounding box center [690, 594] width 77 height 55
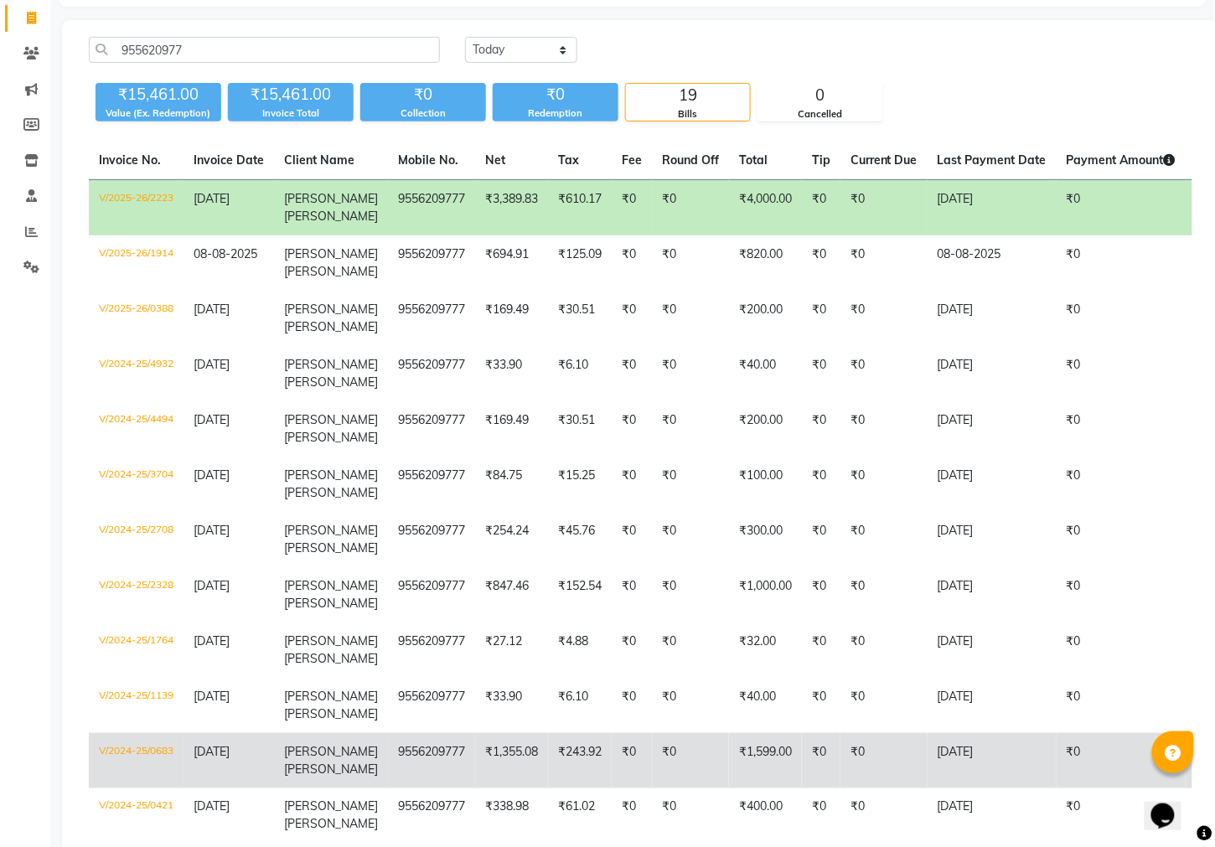
click at [731, 762] on td "₹1,599.00" at bounding box center [765, 760] width 73 height 55
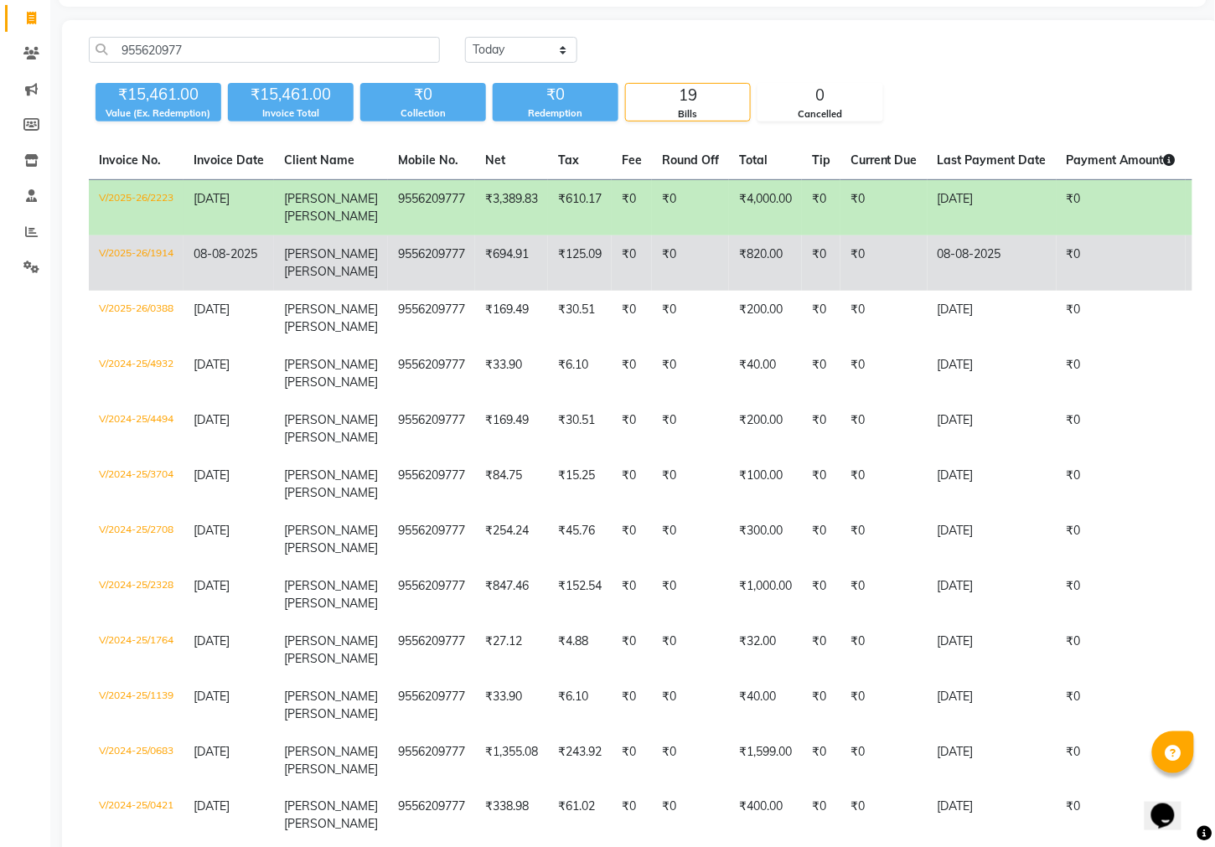
click at [758, 236] on td "₹820.00" at bounding box center [765, 262] width 73 height 55
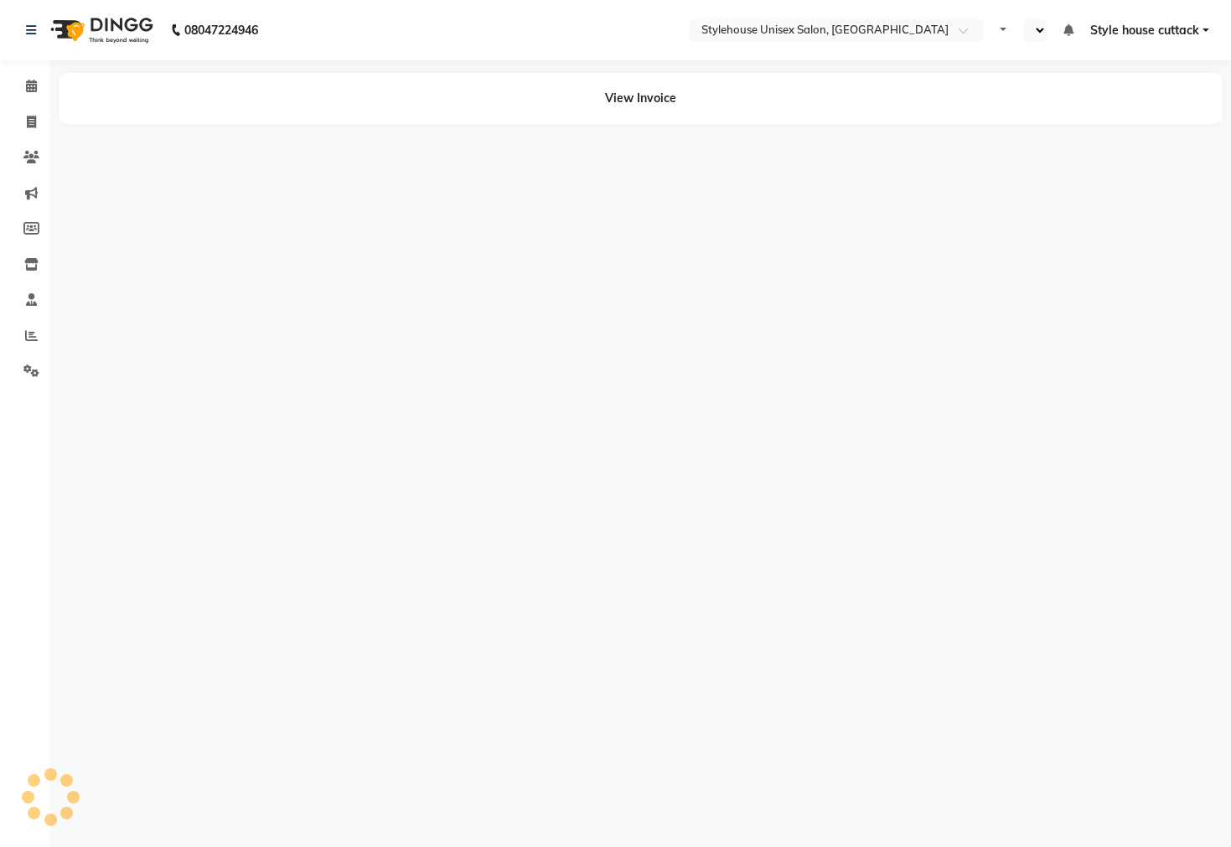
select select "en"
